Goal: Task Accomplishment & Management: Use online tool/utility

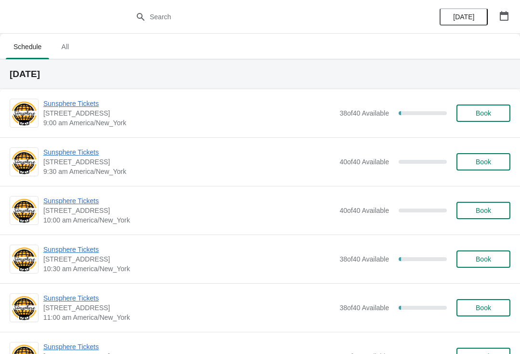
click at [63, 108] on span "Sunsphere Tickets" at bounding box center [188, 104] width 291 height 10
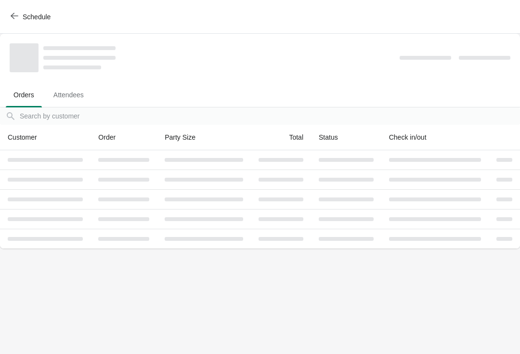
click at [83, 104] on span "Attendees" at bounding box center [69, 94] width 46 height 17
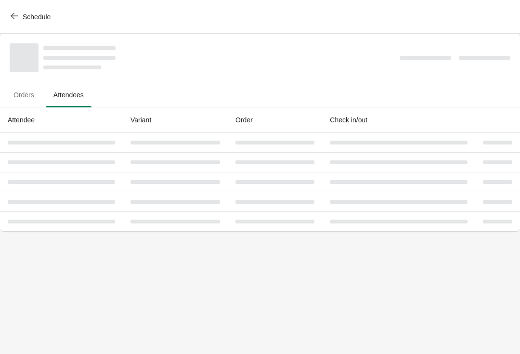
click at [29, 94] on span "Orders" at bounding box center [24, 94] width 36 height 17
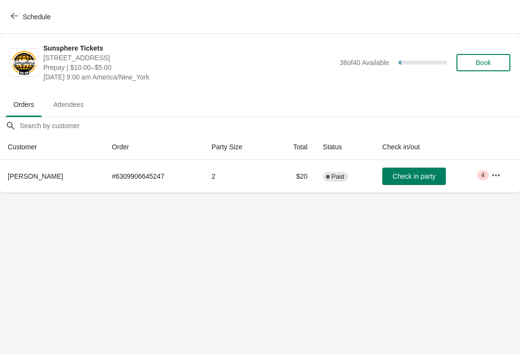
click at [434, 176] on span "Check in party" at bounding box center [413, 176] width 43 height 8
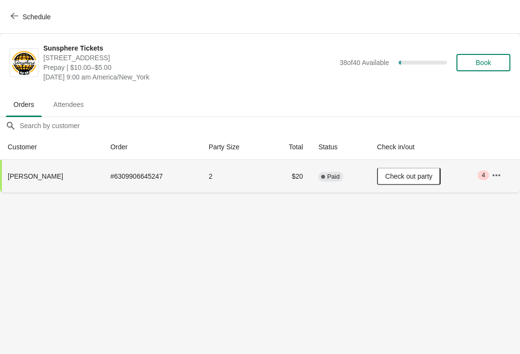
click at [492, 64] on span "Book" at bounding box center [483, 63] width 37 height 8
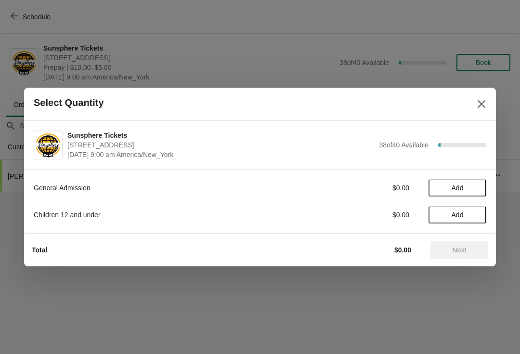
click at [474, 189] on span "Add" at bounding box center [457, 188] width 40 height 8
click at [461, 250] on span "Next" at bounding box center [460, 250] width 14 height 8
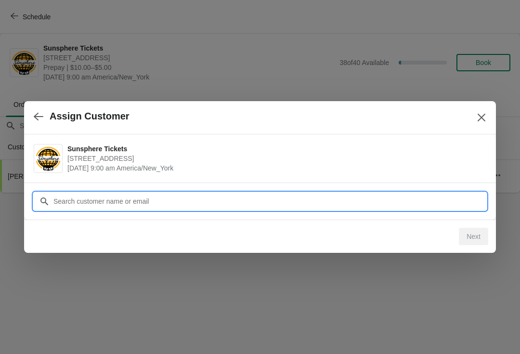
click at [172, 203] on input "Customer" at bounding box center [269, 201] width 433 height 17
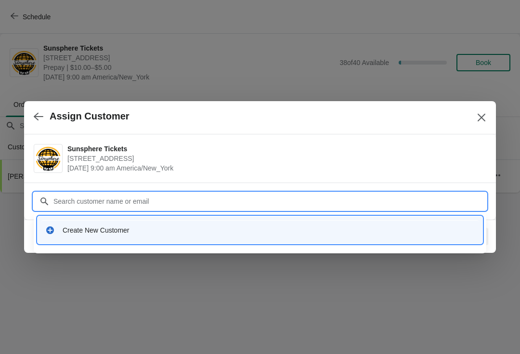
click at [141, 233] on div "Create New Customer" at bounding box center [269, 230] width 412 height 10
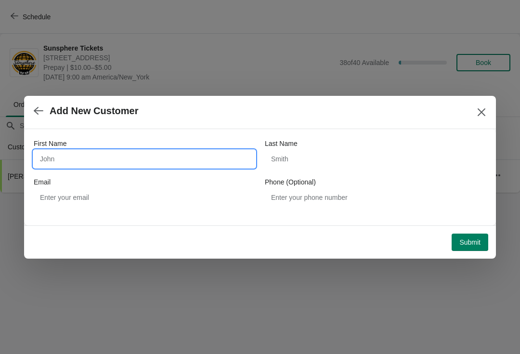
click at [111, 156] on input "First Name" at bounding box center [144, 158] width 221 height 17
type input "Walkin"
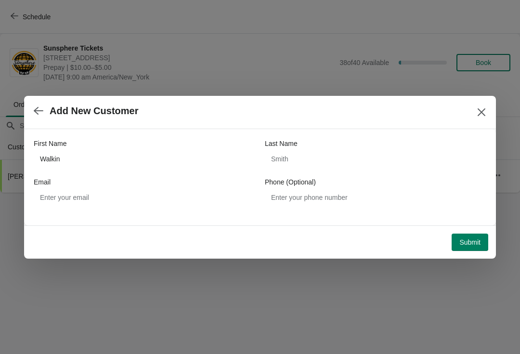
click at [475, 240] on span "Submit" at bounding box center [469, 242] width 21 height 8
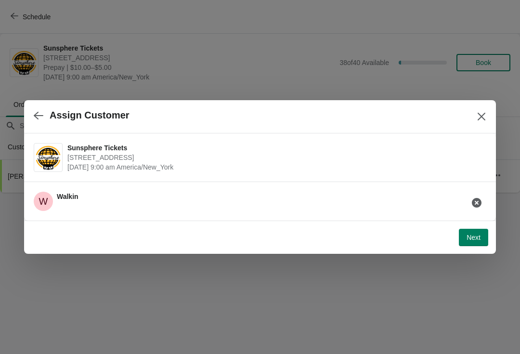
click at [477, 234] on span "Next" at bounding box center [474, 238] width 14 height 8
